Goal: Task Accomplishment & Management: Use online tool/utility

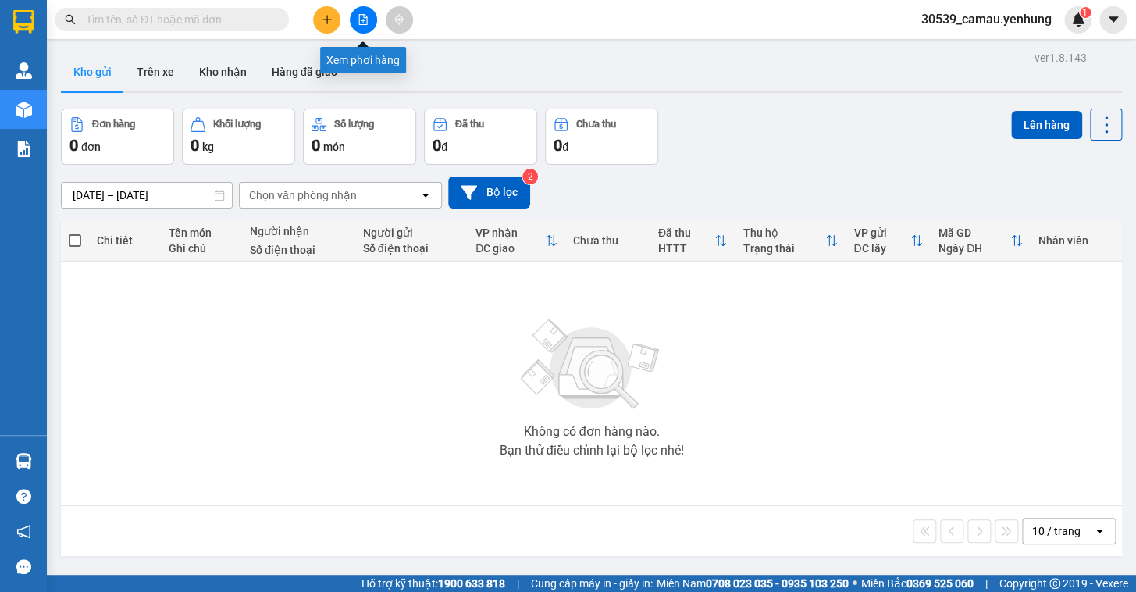
click at [366, 16] on icon "file-add" at bounding box center [363, 19] width 11 height 11
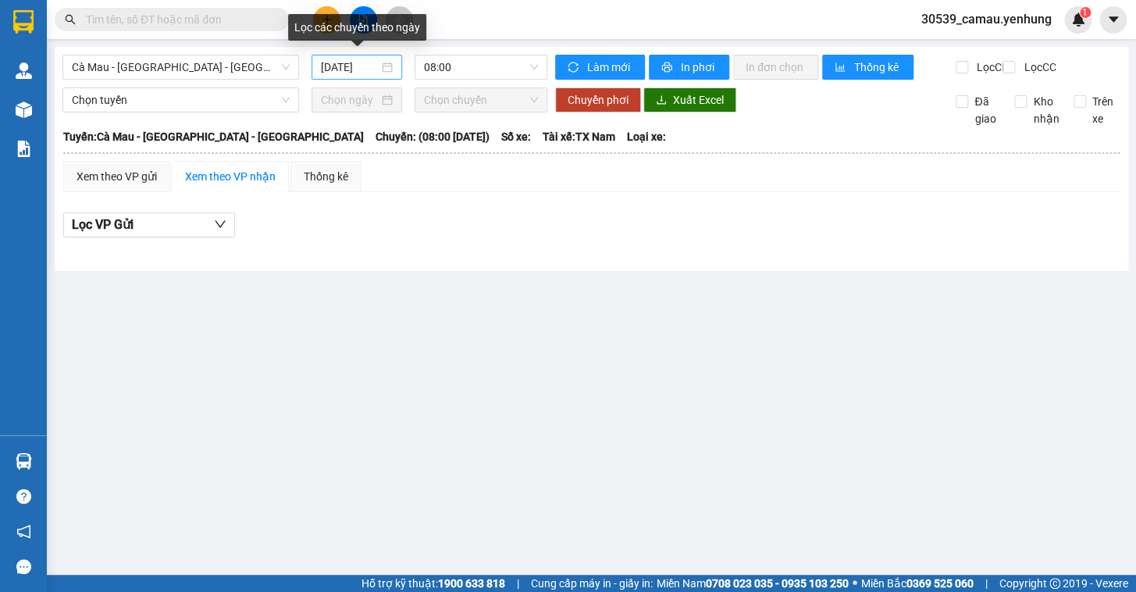
click at [399, 62] on div "[DATE]" at bounding box center [356, 67] width 91 height 25
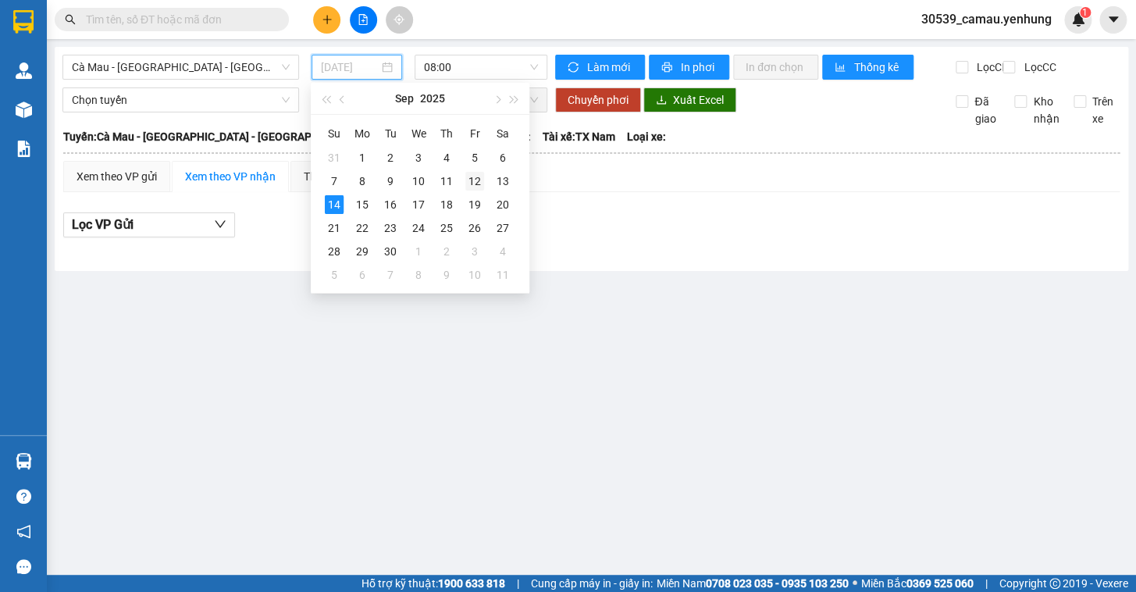
click at [476, 187] on div "12" at bounding box center [474, 181] width 19 height 19
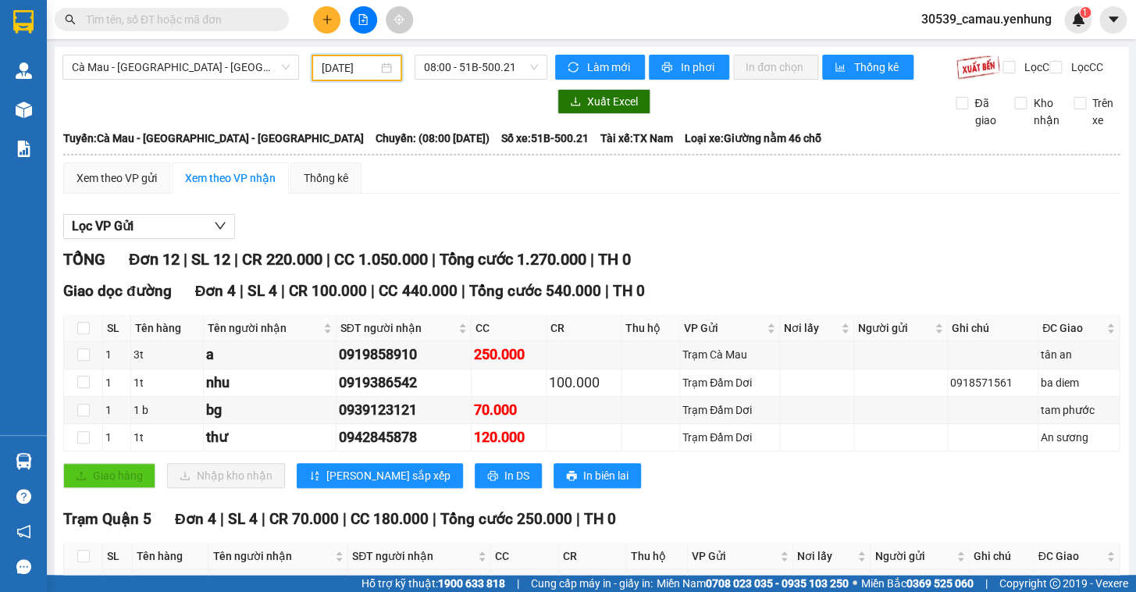
click at [384, 69] on div "12/09/2025" at bounding box center [357, 67] width 71 height 17
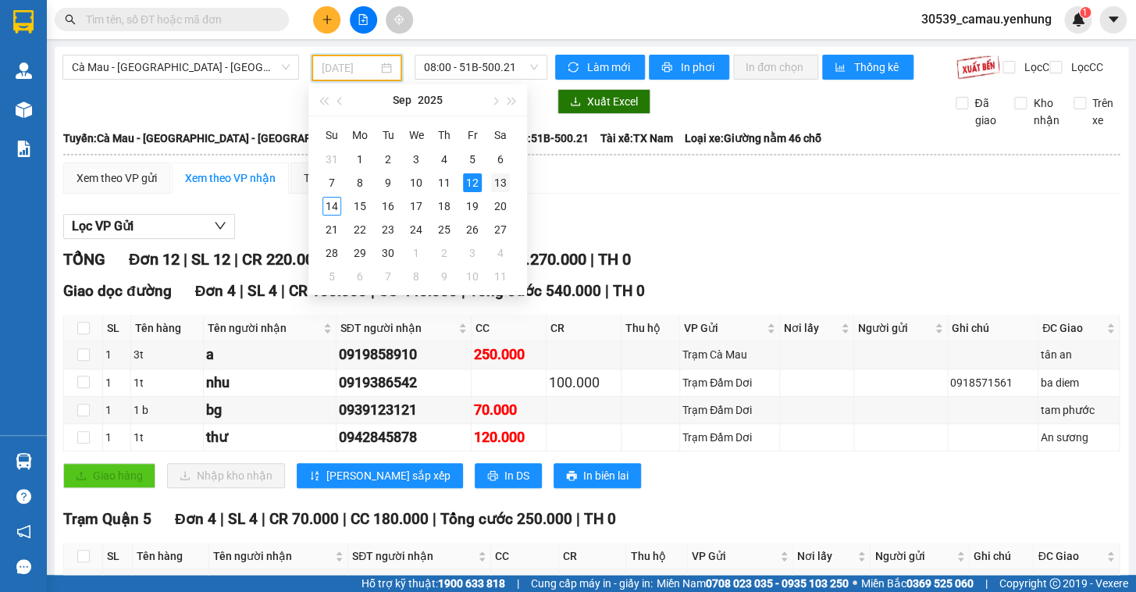
click at [497, 183] on div "13" at bounding box center [500, 182] width 19 height 19
type input "13/09/2025"
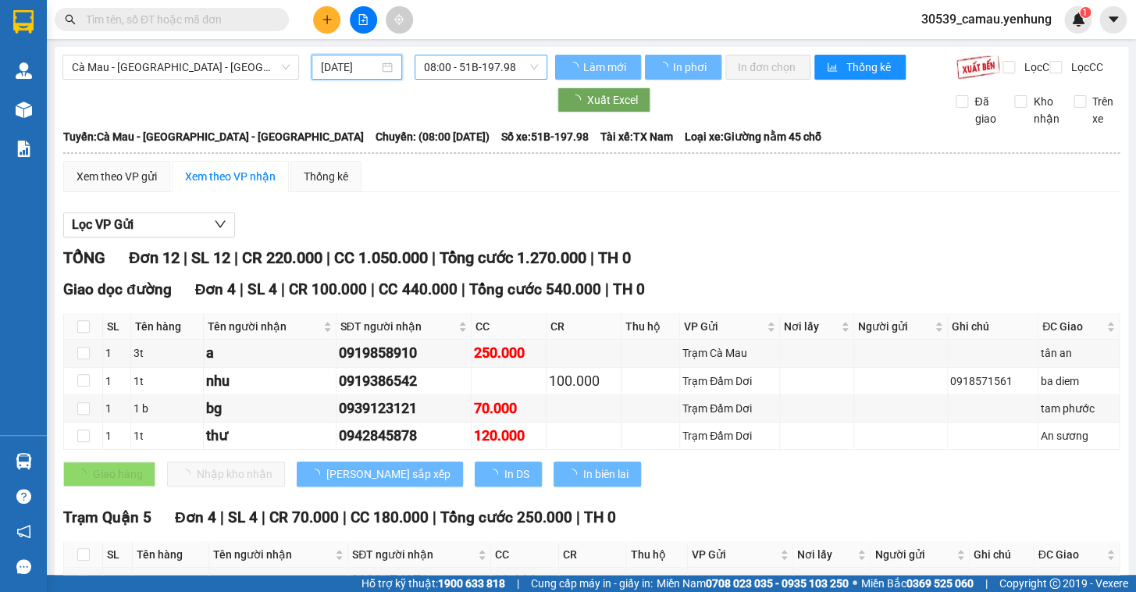
click at [489, 80] on div "Cà Mau - Sài Gòn - Đồng Nai 13/09/2025 08:00 - 51B-197.98" at bounding box center [304, 67] width 485 height 25
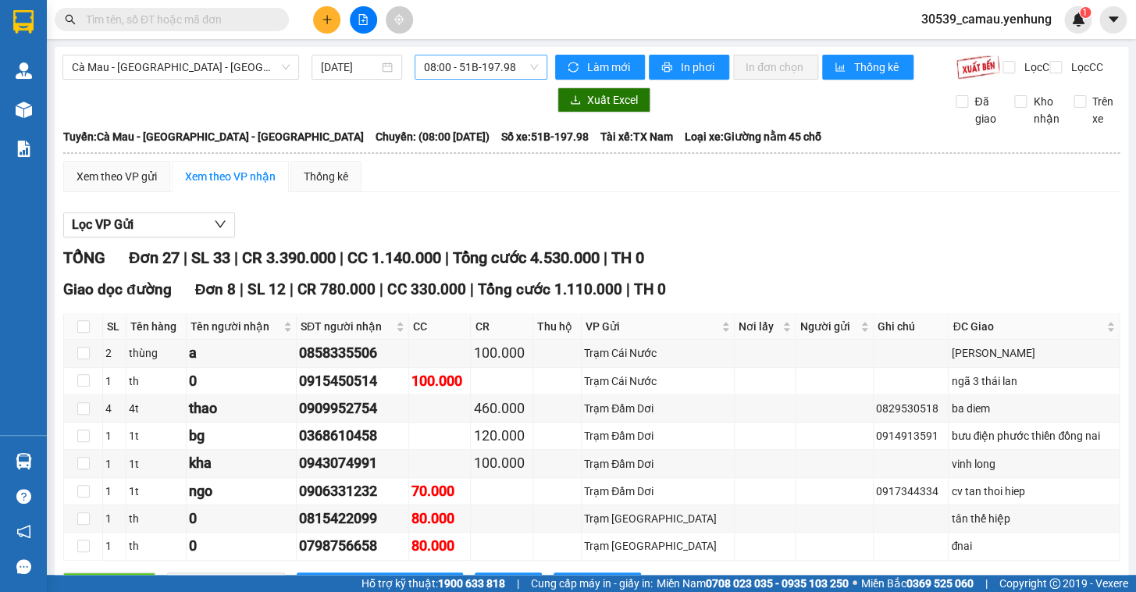
click at [492, 64] on span "08:00 - 51B-197.98" at bounding box center [481, 66] width 114 height 23
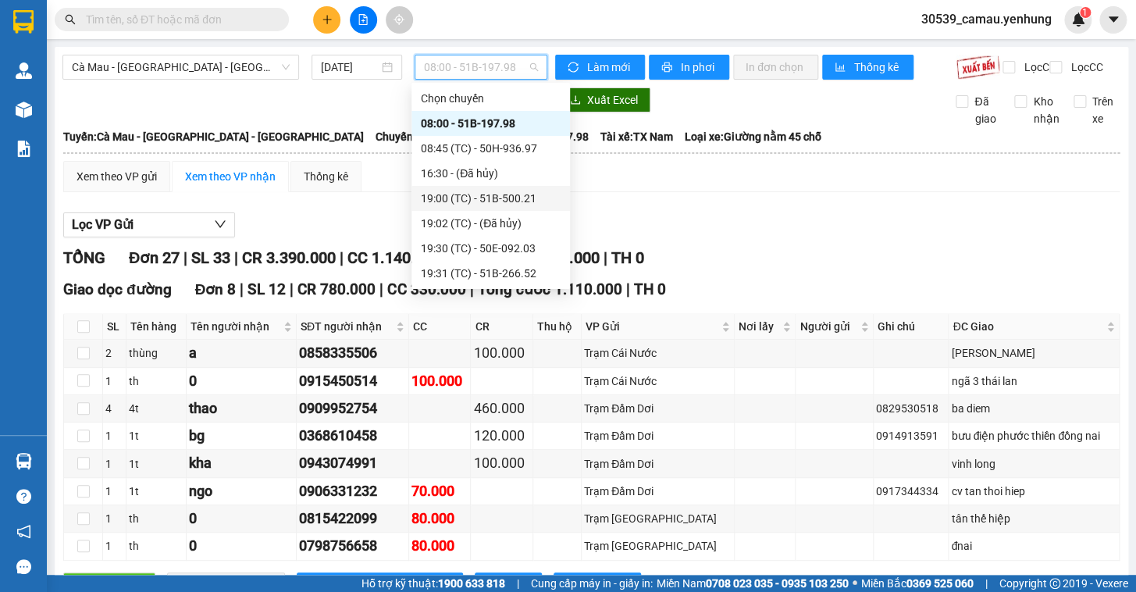
click at [486, 200] on div "19:00 (TC) - 51B-500.21" at bounding box center [491, 198] width 140 height 17
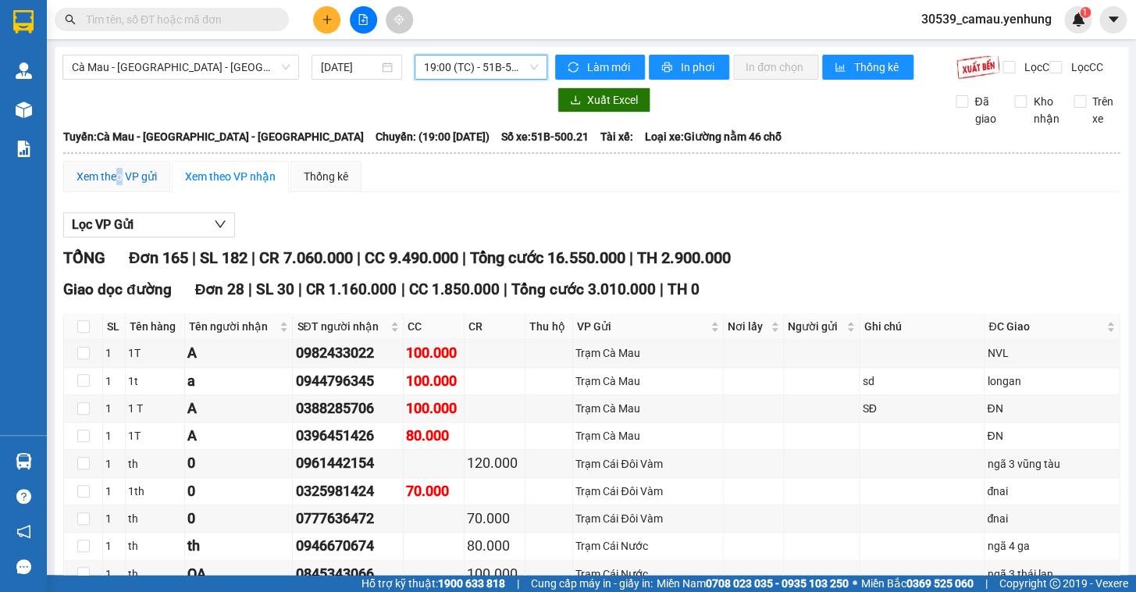
drag, startPoint x: 119, startPoint y: 180, endPoint x: 560, endPoint y: 141, distance: 442.8
click at [119, 180] on div "Xem theo VP gửi" at bounding box center [116, 176] width 80 height 17
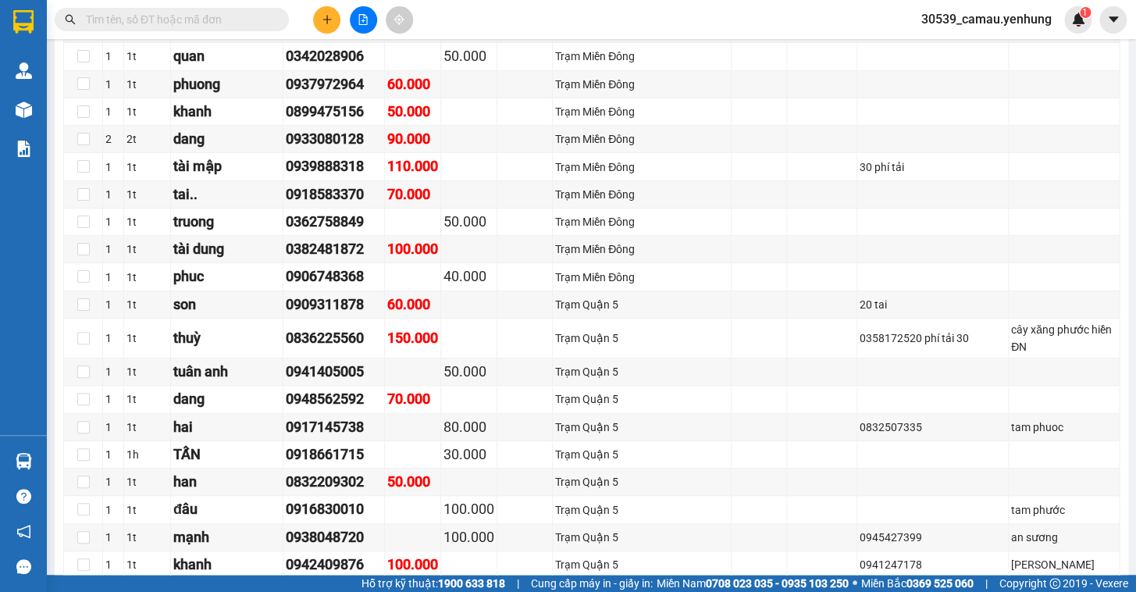
scroll to position [2389, 0]
